Goal: Information Seeking & Learning: Learn about a topic

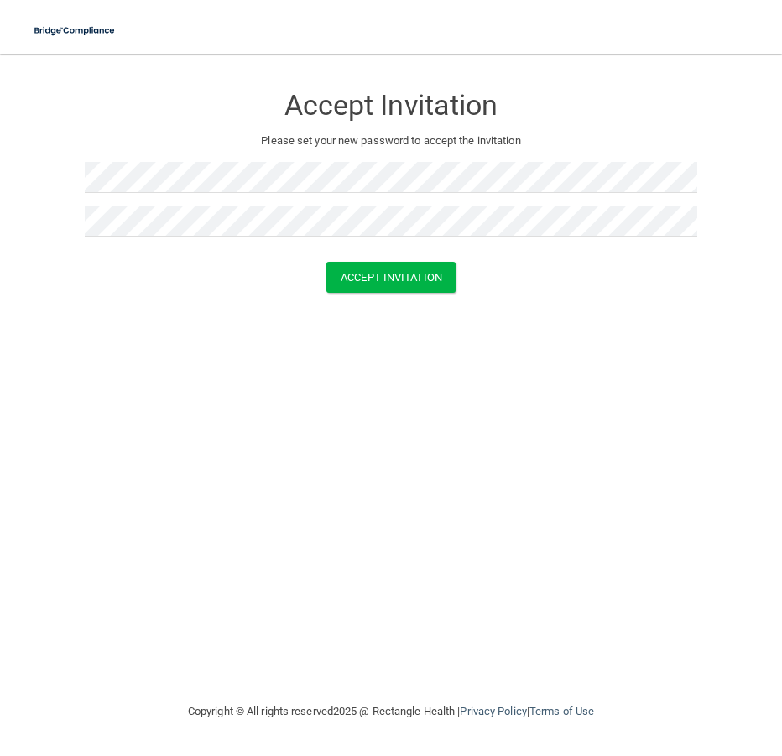
click at [145, 276] on div "Accept Invitation" at bounding box center [391, 277] width 740 height 31
click at [340, 273] on button "Accept Invitation" at bounding box center [390, 277] width 129 height 31
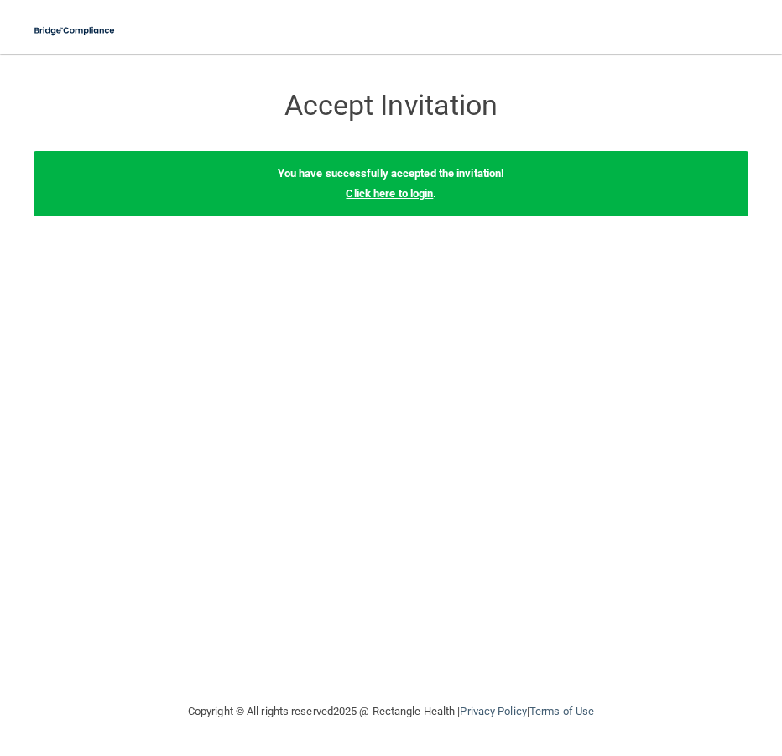
click at [386, 195] on link "Click here to login" at bounding box center [389, 193] width 87 height 13
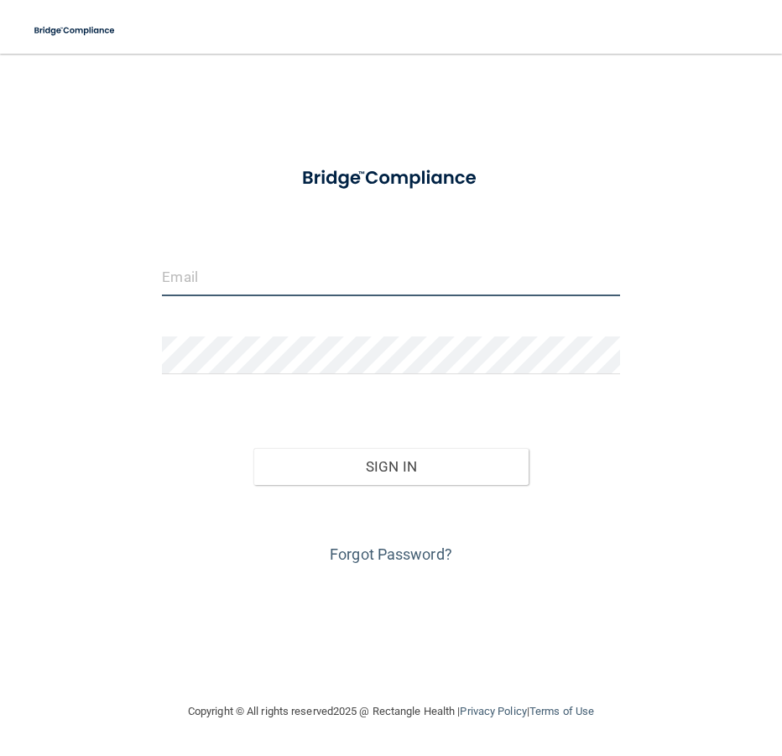
click at [200, 273] on input "email" at bounding box center [390, 277] width 457 height 38
paste input "[EMAIL_ADDRESS][DOMAIN_NAME]"
type input "[EMAIL_ADDRESS][DOMAIN_NAME]"
click at [329, 486] on div "Forgot Password?" at bounding box center [390, 527] width 482 height 84
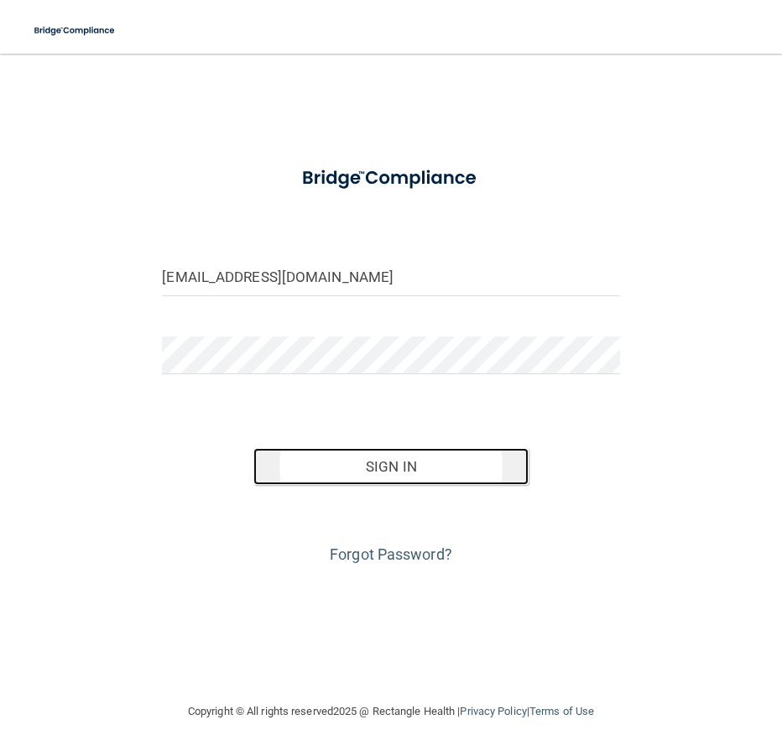
click at [330, 475] on button "Sign In" at bounding box center [390, 466] width 274 height 37
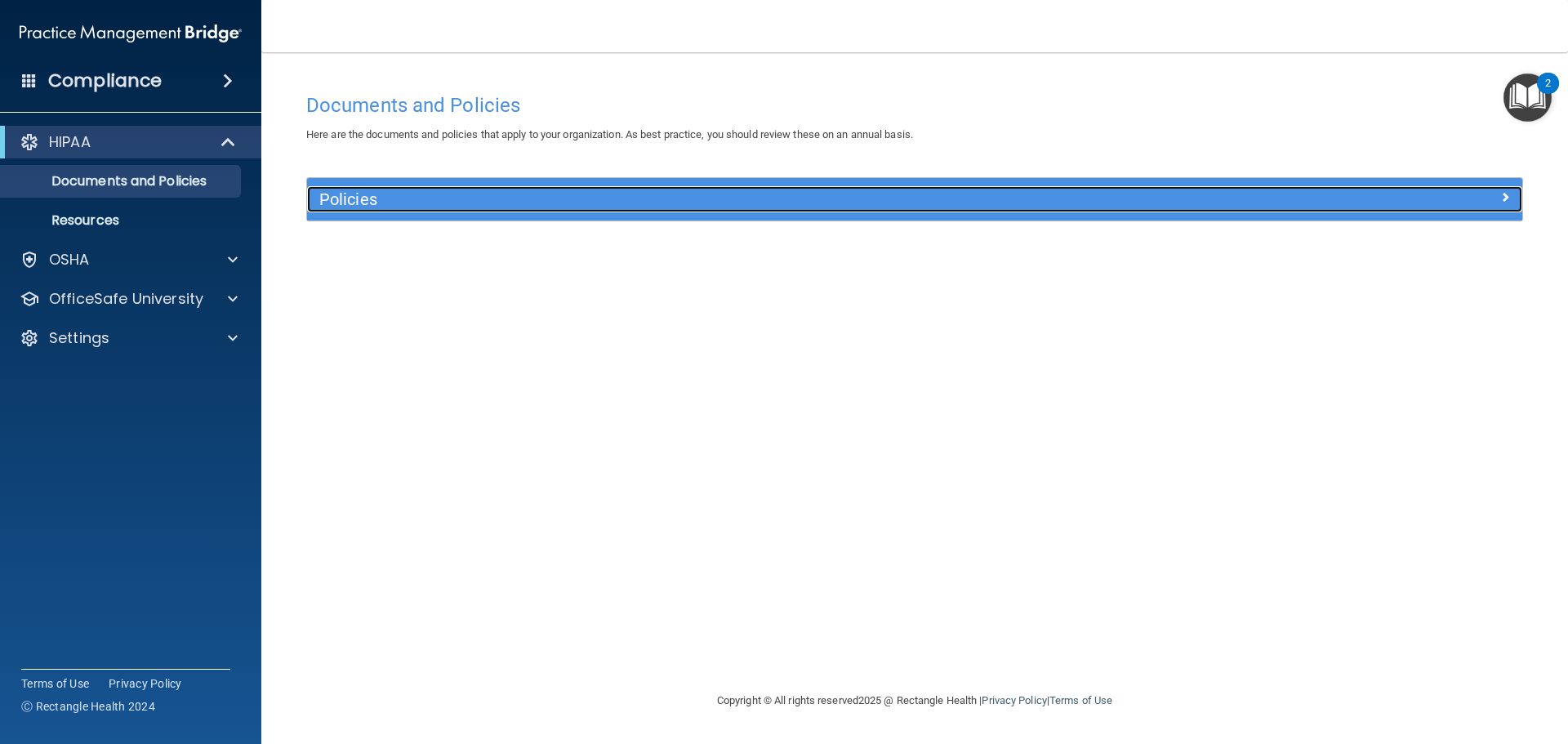
click at [701, 197] on h5 "Policies" at bounding box center [763, 199] width 887 height 18
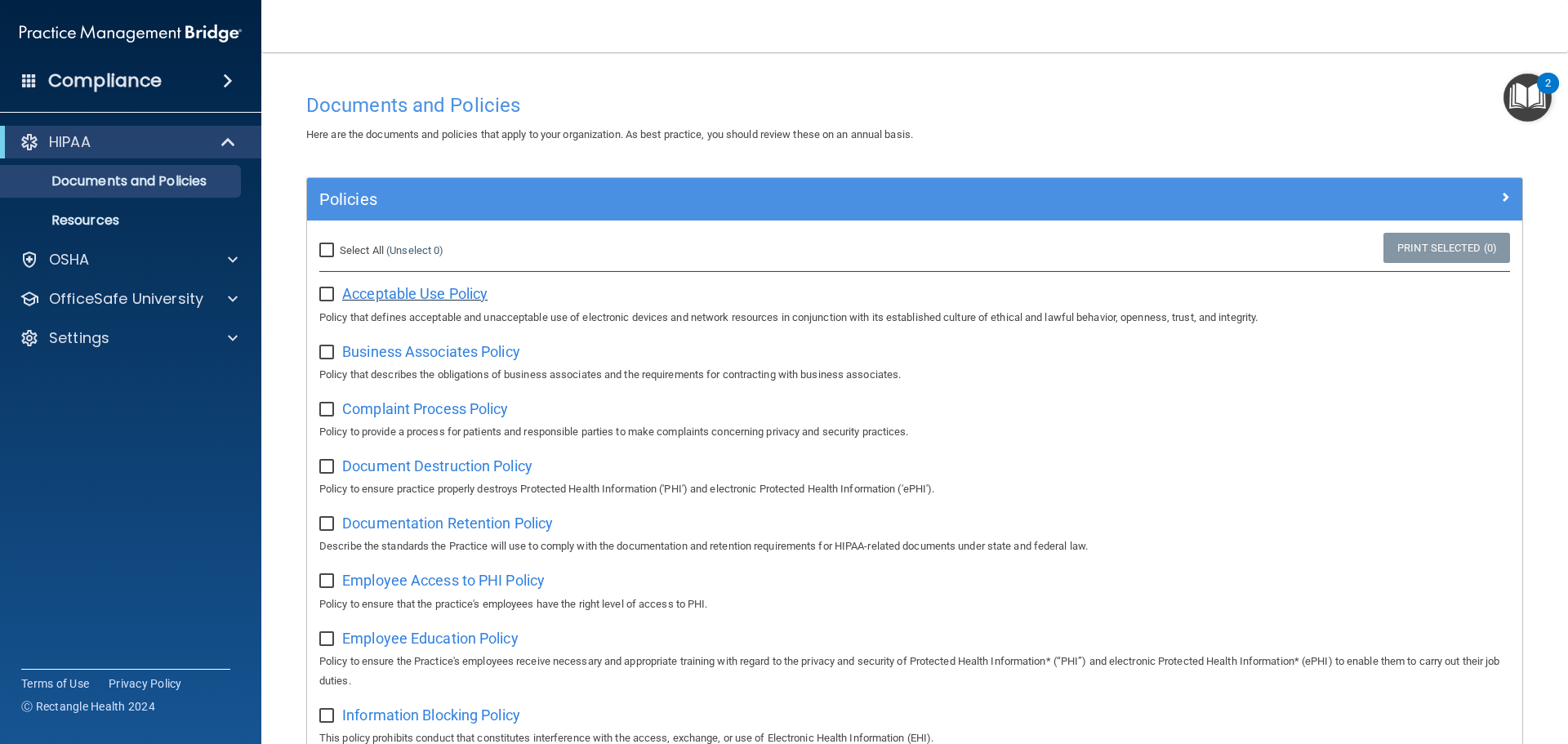
click at [449, 295] on span "Acceptable Use Policy" at bounding box center [414, 294] width 145 height 18
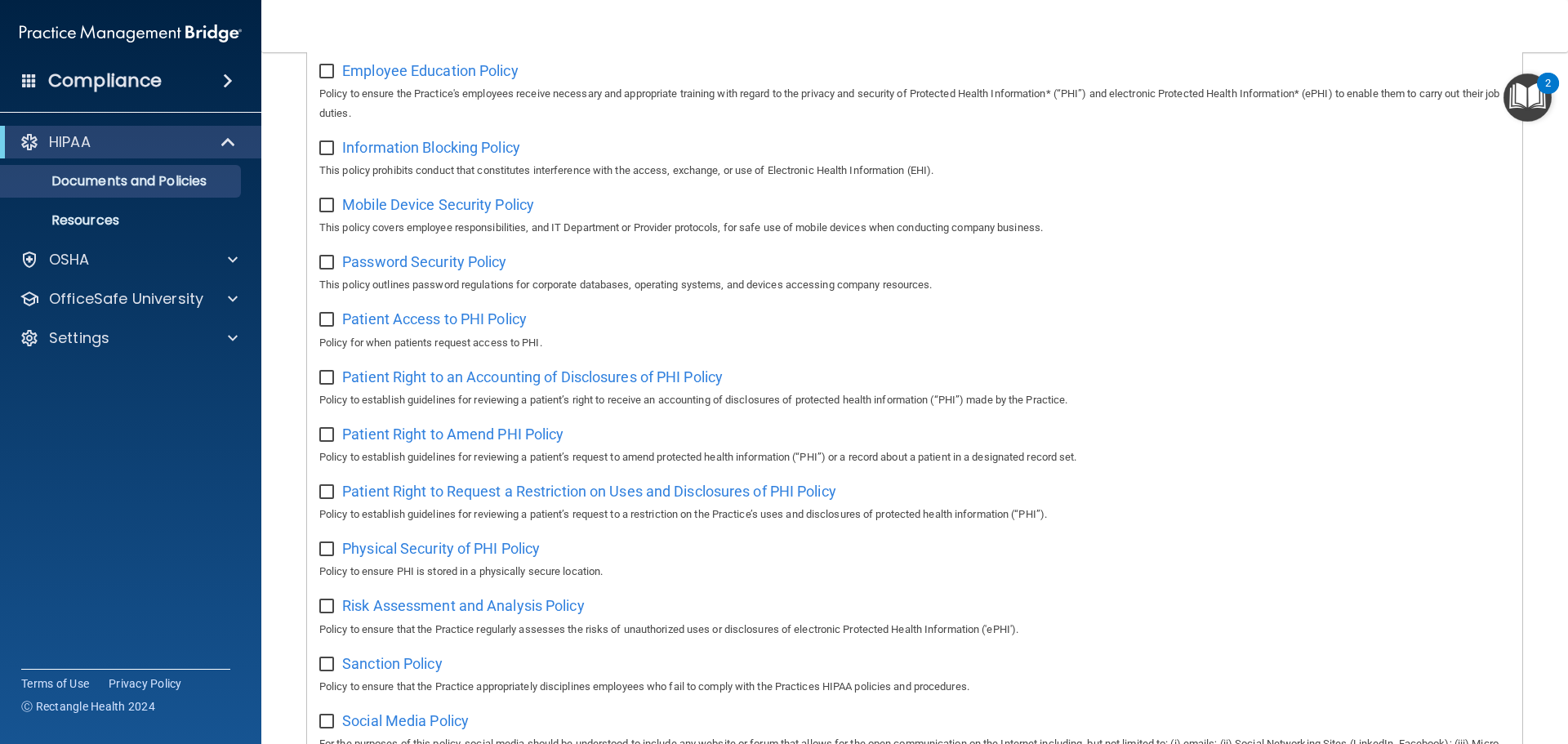
scroll to position [322, 0]
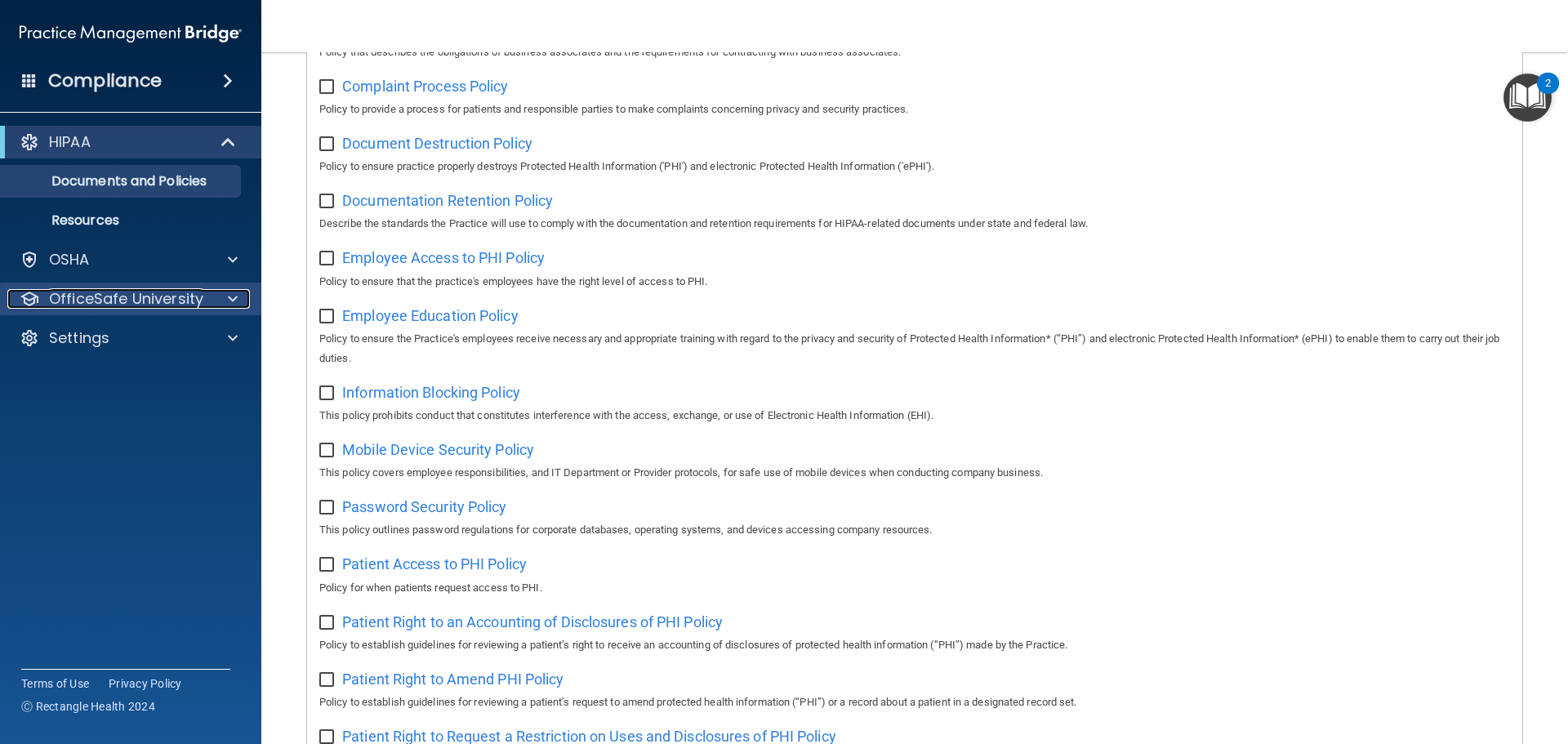
click at [220, 293] on div at bounding box center [231, 299] width 41 height 19
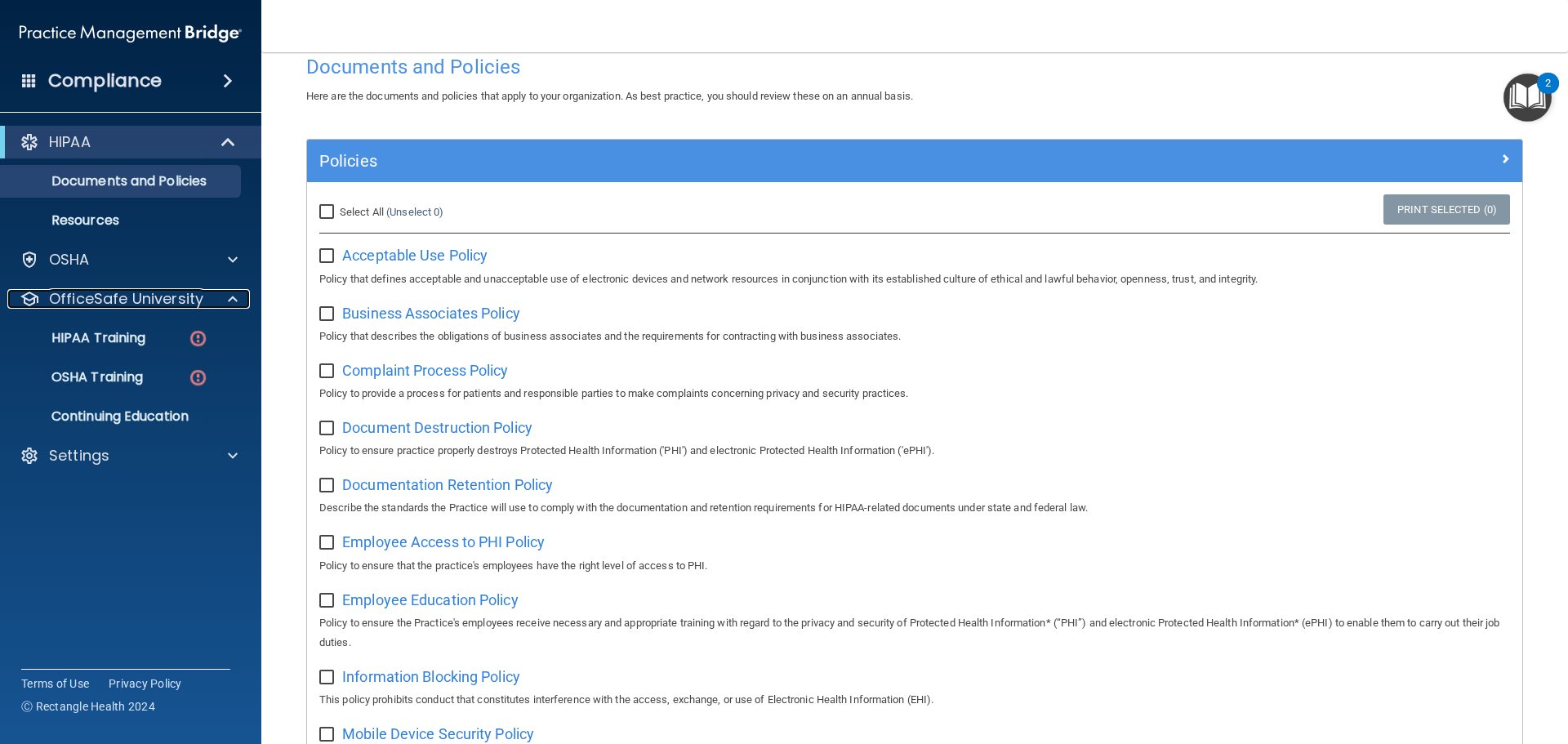
scroll to position [0, 0]
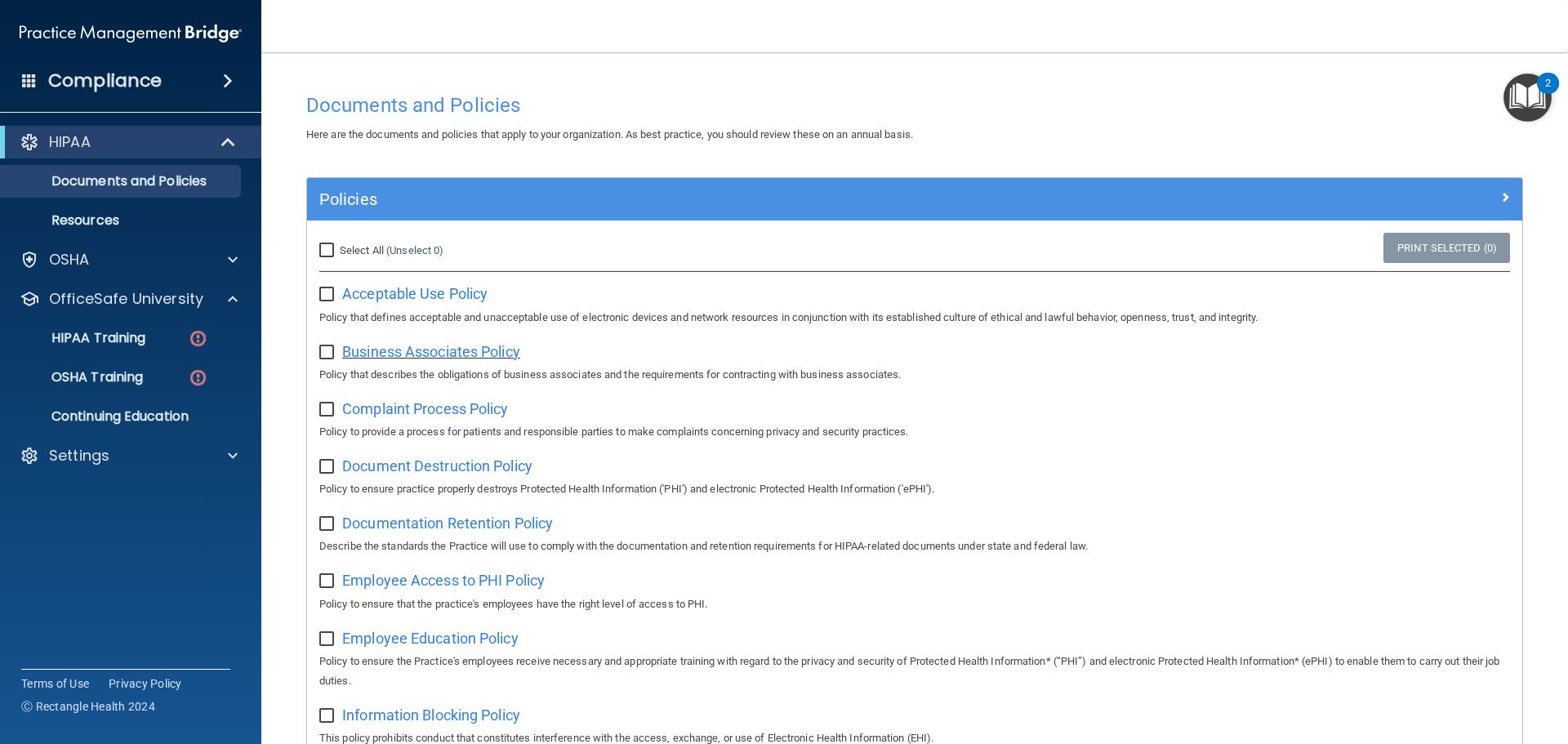
click at [433, 347] on span "Business Associates Policy" at bounding box center [430, 352] width 178 height 18
click at [403, 416] on span "Complaint Process Policy" at bounding box center [425, 409] width 166 height 18
click at [443, 469] on span "Document Destruction Policy" at bounding box center [436, 466] width 190 height 18
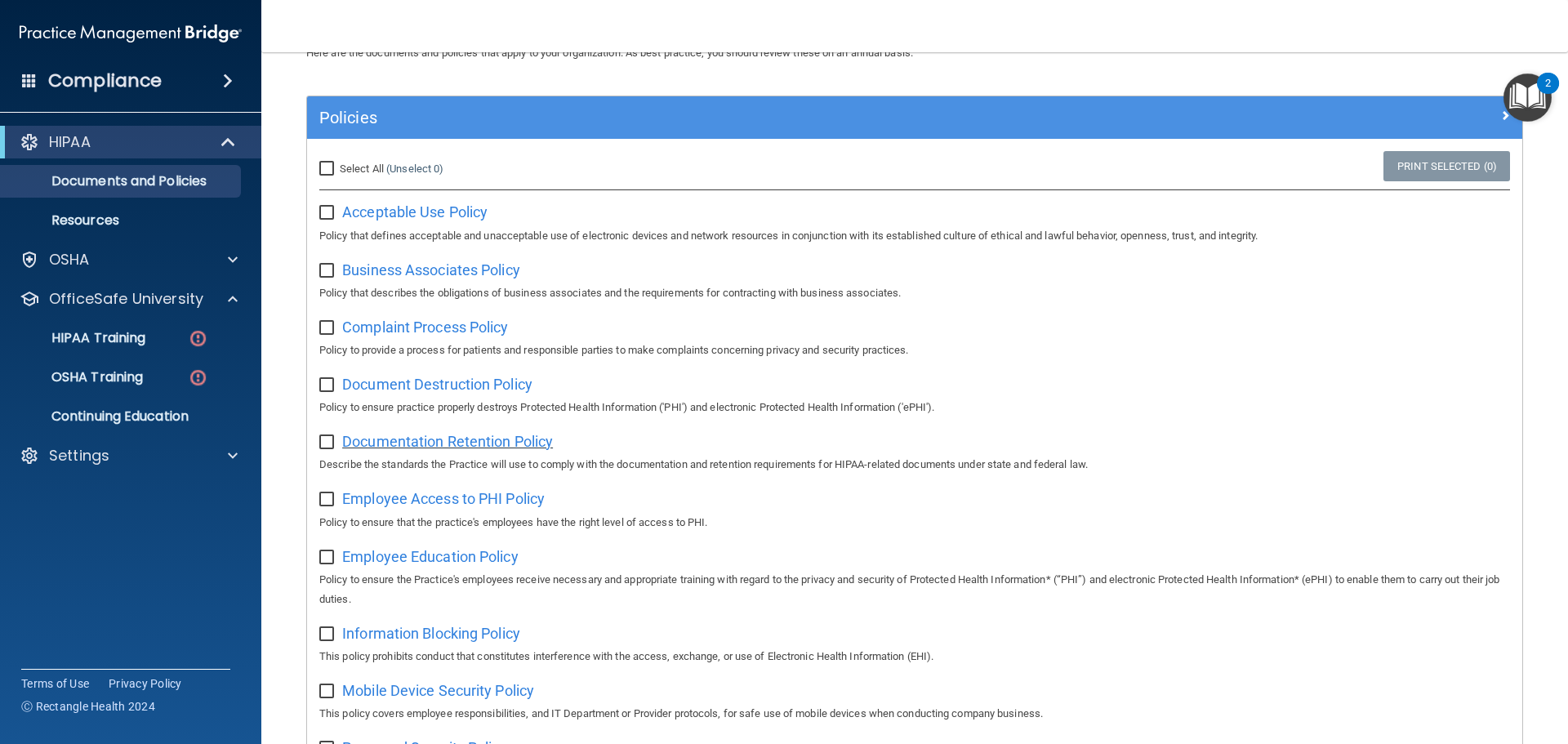
click at [473, 438] on span "Documentation Retention Policy" at bounding box center [447, 442] width 210 height 18
click at [500, 506] on span "Employee Access to PHI Policy" at bounding box center [443, 499] width 203 height 18
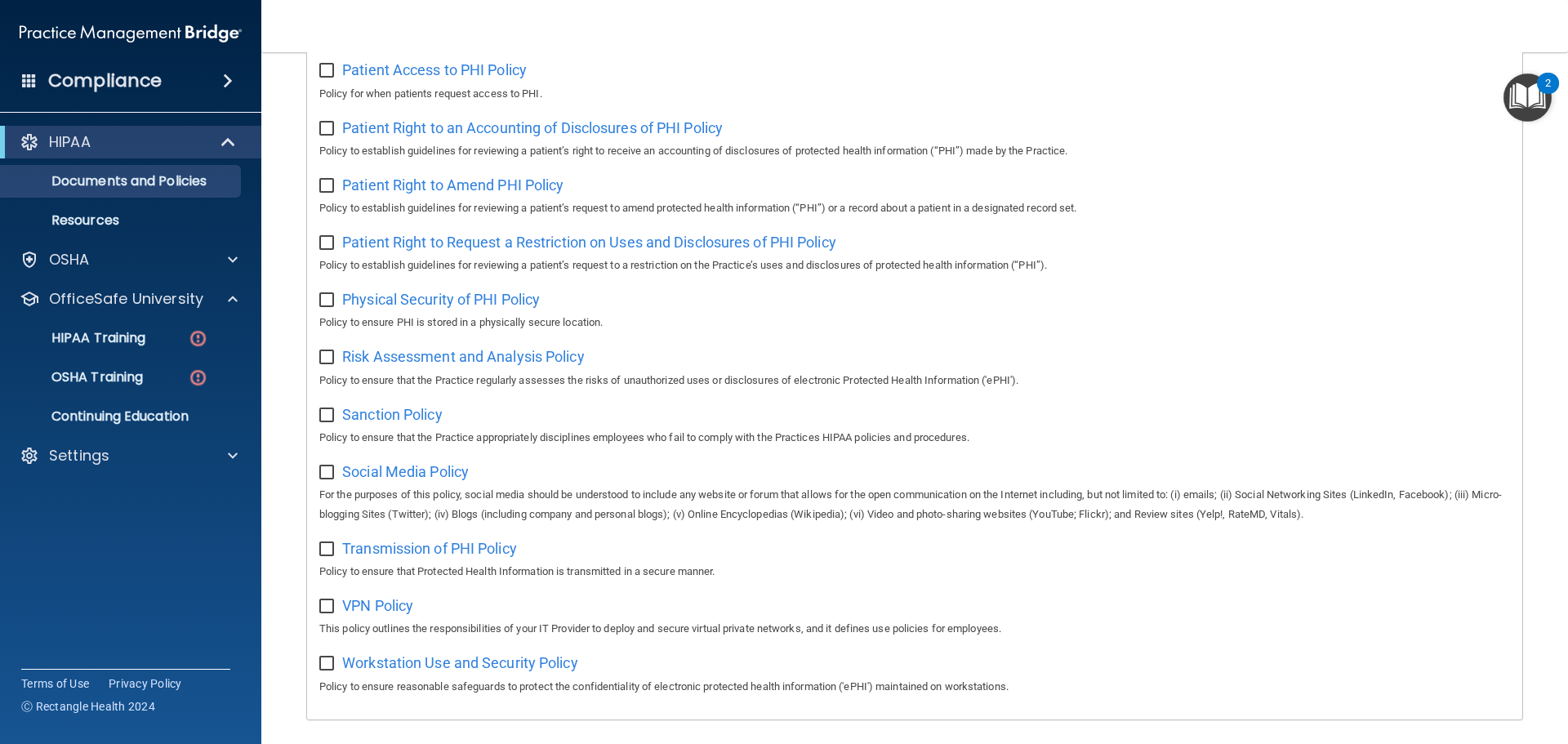
scroll to position [894, 0]
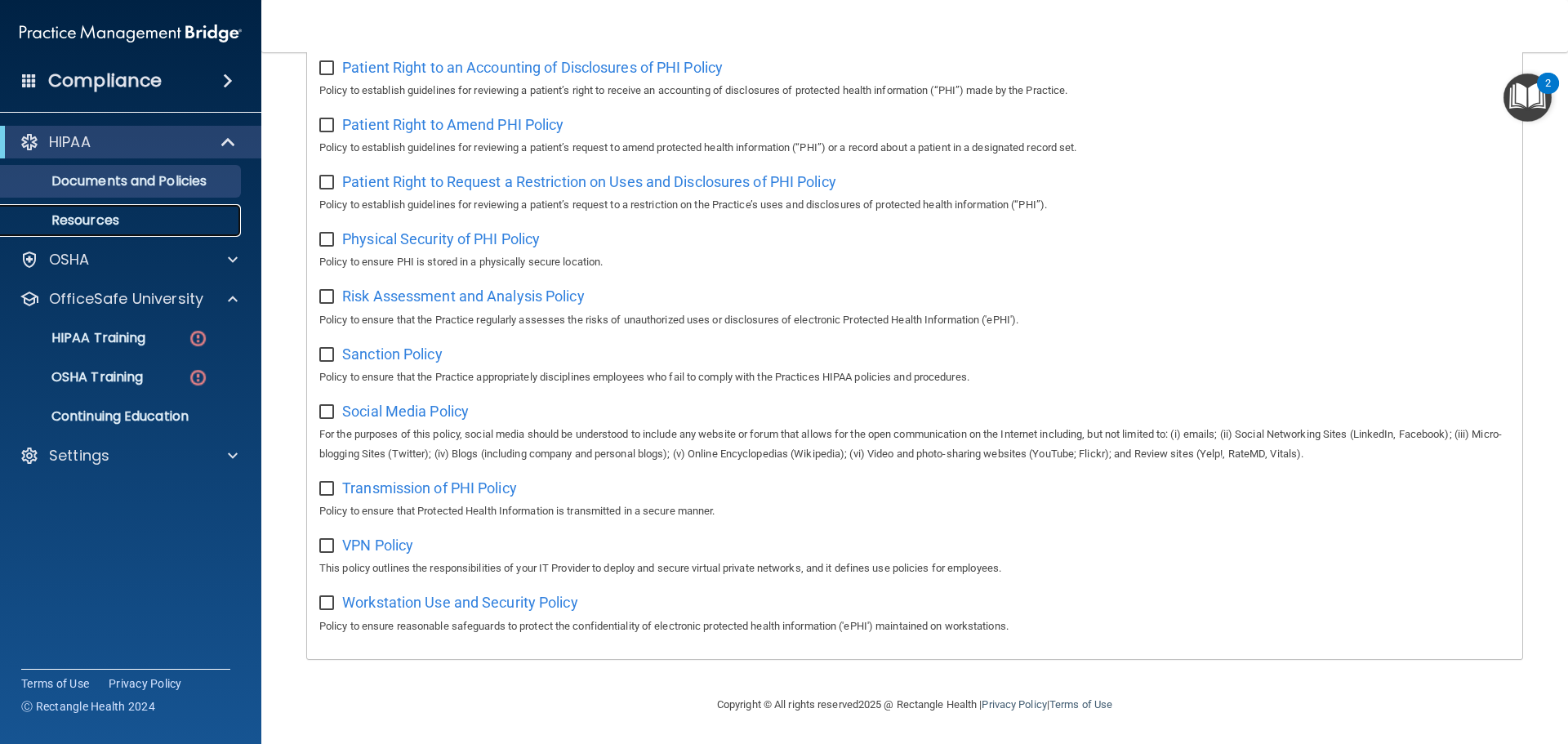
click at [96, 218] on p "Resources" at bounding box center [122, 220] width 223 height 17
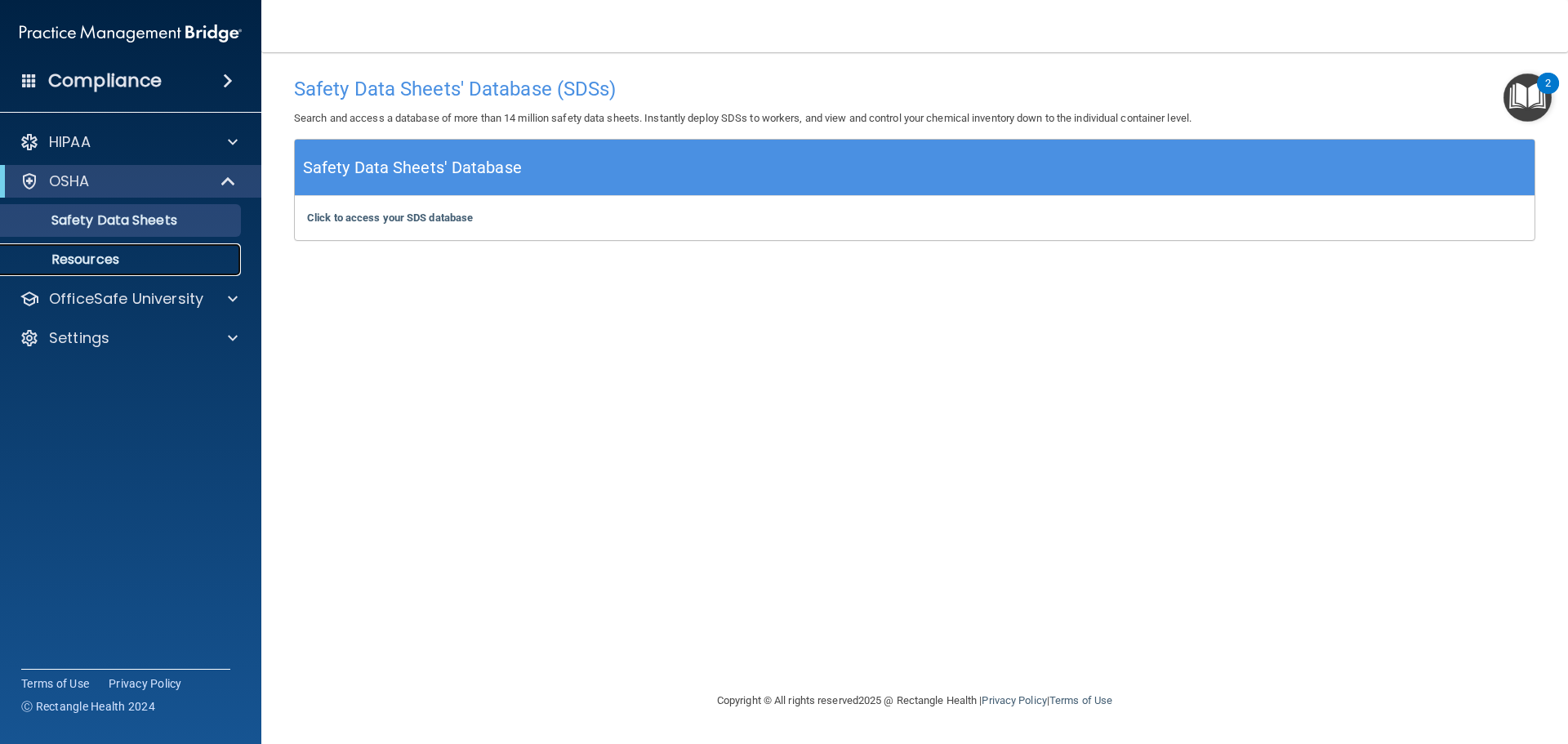
click at [119, 266] on p "Resources" at bounding box center [122, 259] width 223 height 17
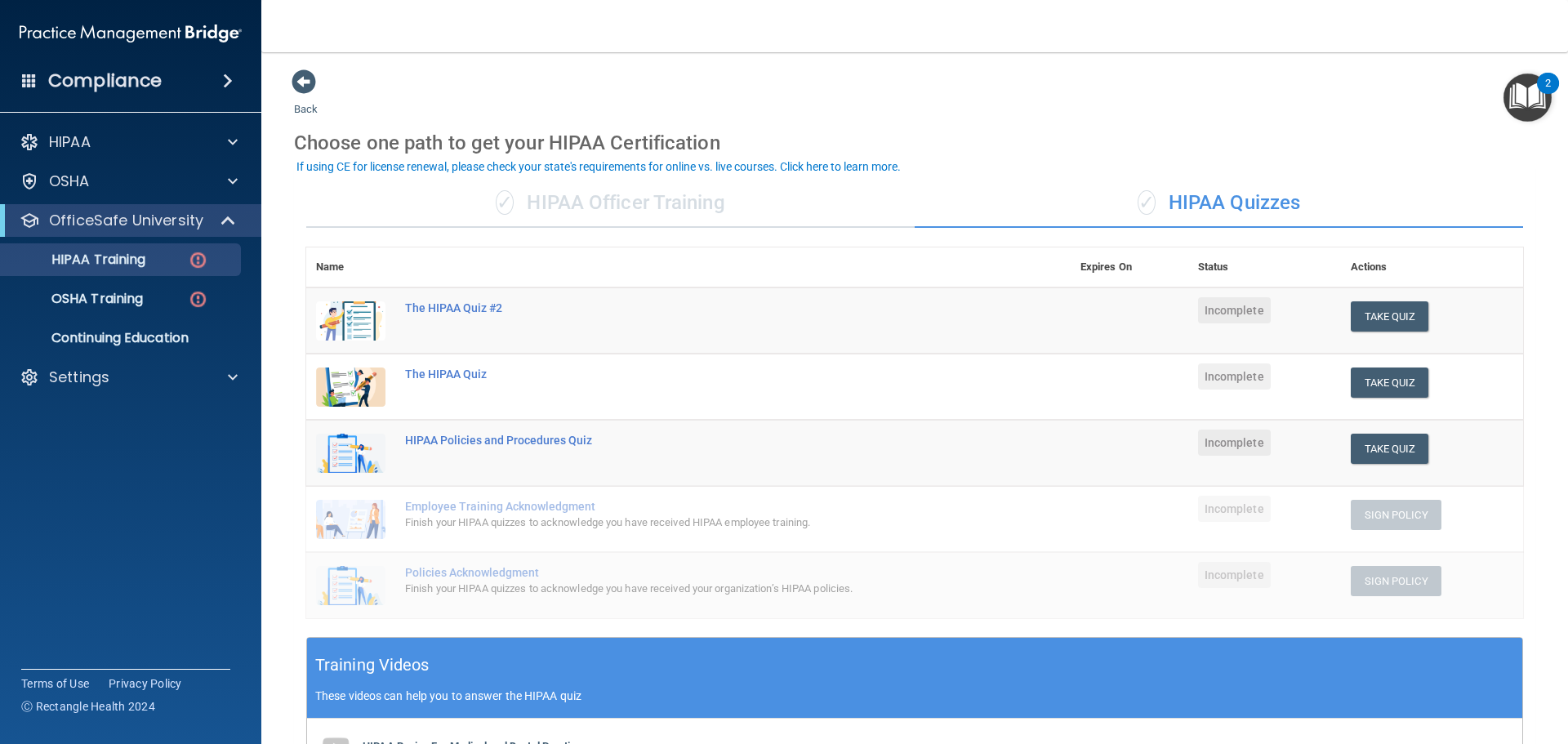
click at [713, 215] on div "✓ HIPAA Officer Training" at bounding box center [611, 204] width 609 height 49
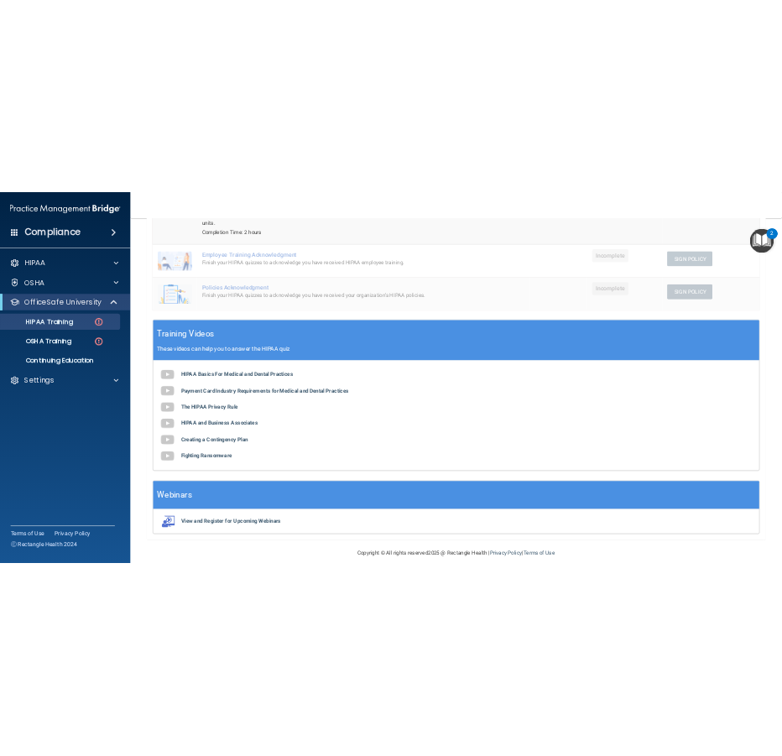
scroll to position [330, 0]
